Goal: Information Seeking & Learning: Learn about a topic

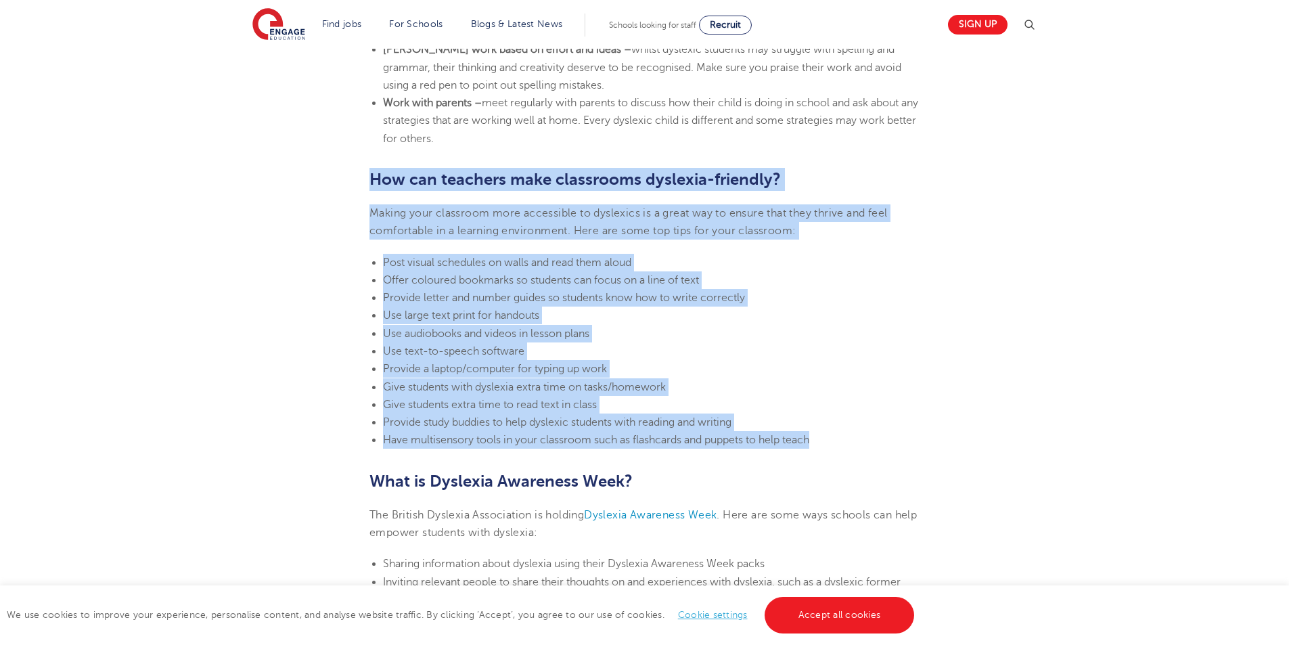
scroll to position [2843, 0]
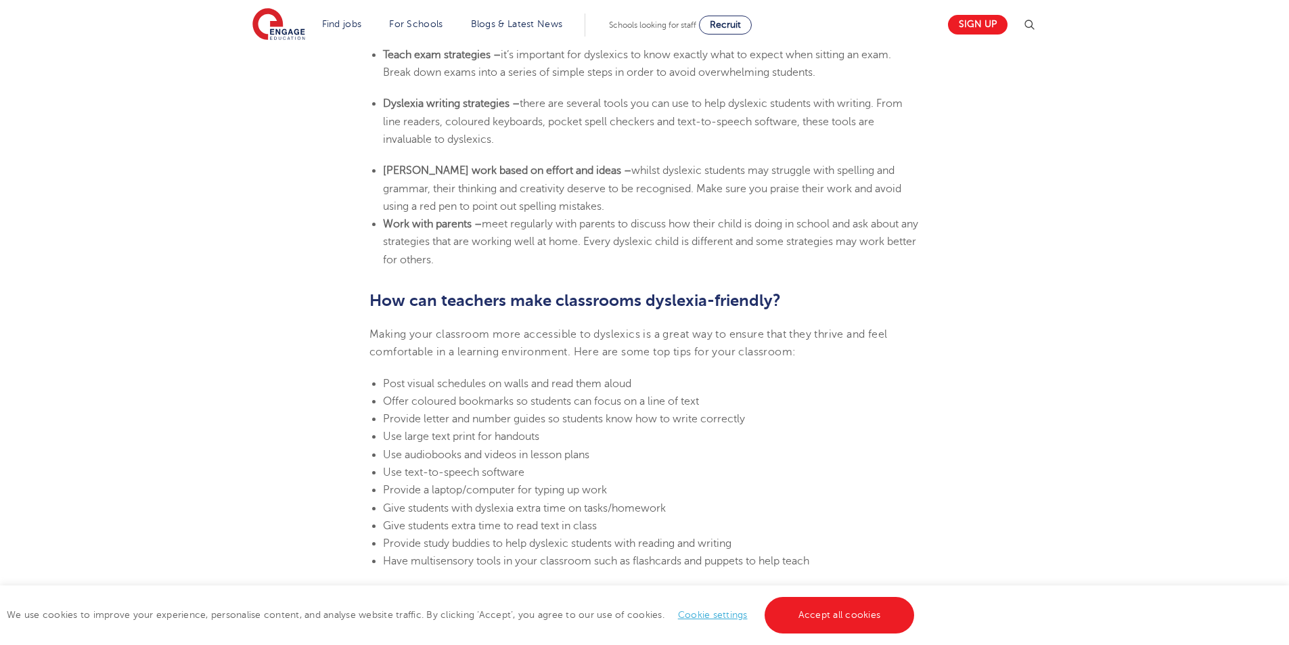
scroll to position [2704, 0]
